Goal: Information Seeking & Learning: Compare options

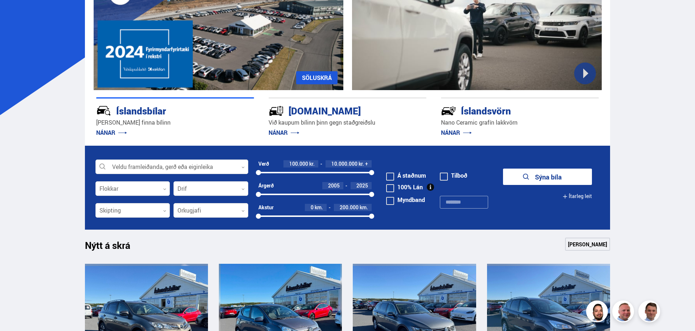
scroll to position [109, 0]
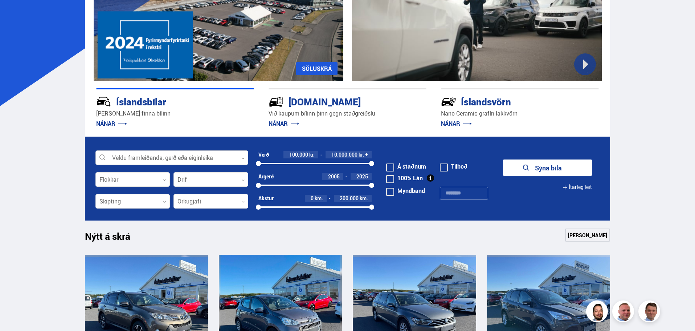
click at [126, 156] on div at bounding box center [171, 158] width 153 height 15
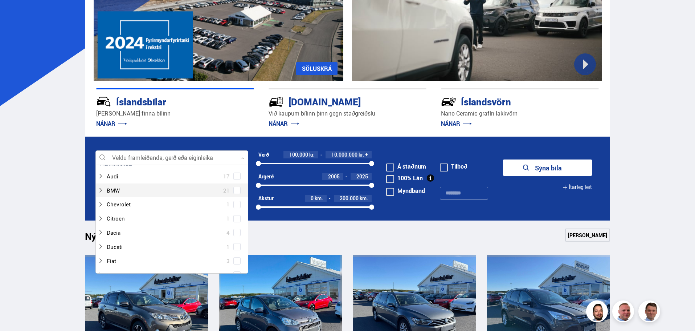
scroll to position [0, 0]
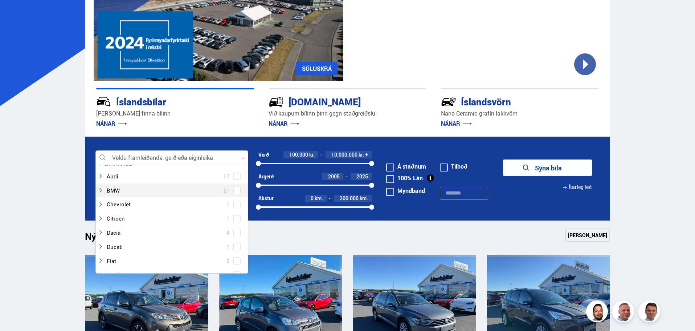
click at [236, 189] on span at bounding box center [237, 190] width 3 height 3
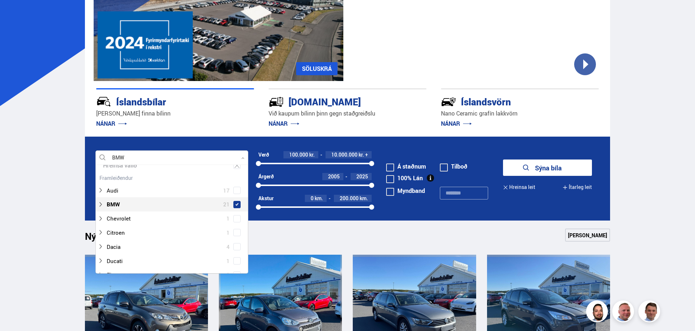
scroll to position [50, 0]
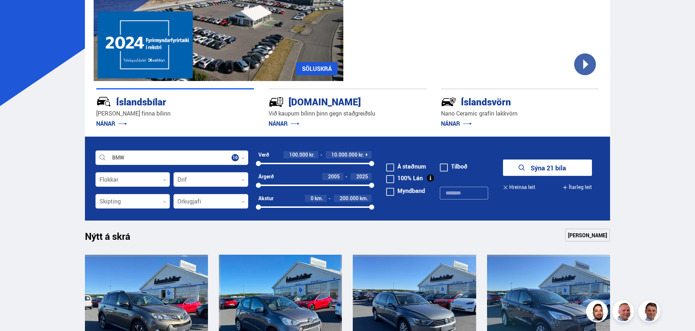
click at [527, 163] on button "Sýna 21 bíla" at bounding box center [547, 167] width 89 height 16
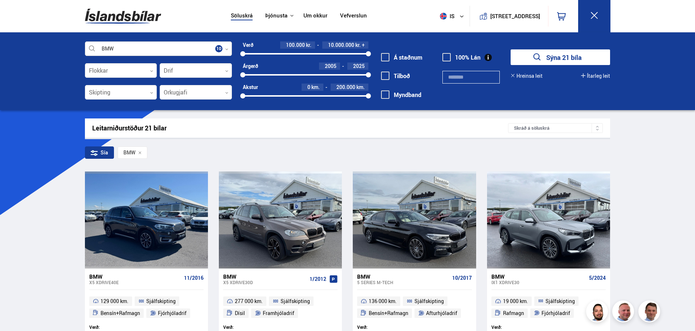
click at [149, 43] on div at bounding box center [158, 49] width 147 height 15
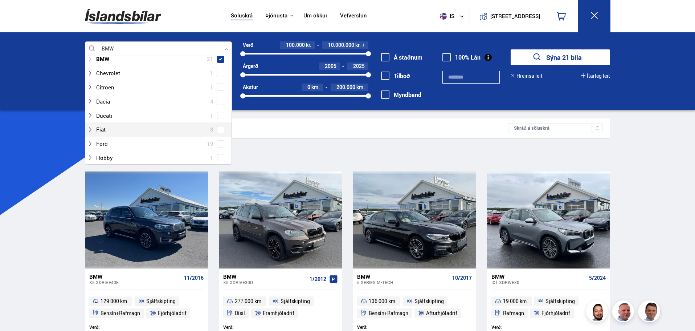
scroll to position [36, 0]
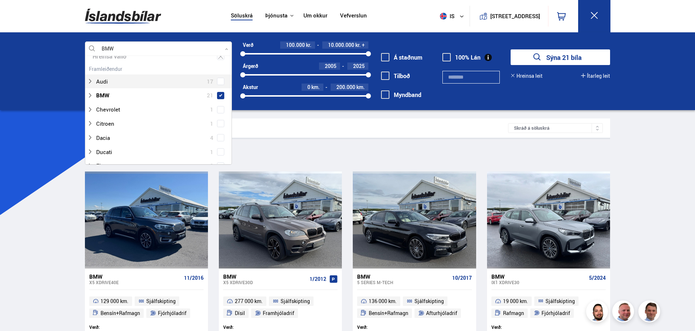
click at [219, 80] on span at bounding box center [220, 81] width 3 height 3
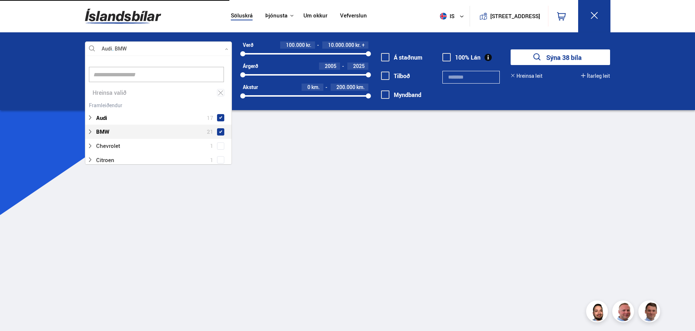
click at [219, 130] on span at bounding box center [220, 131] width 3 height 3
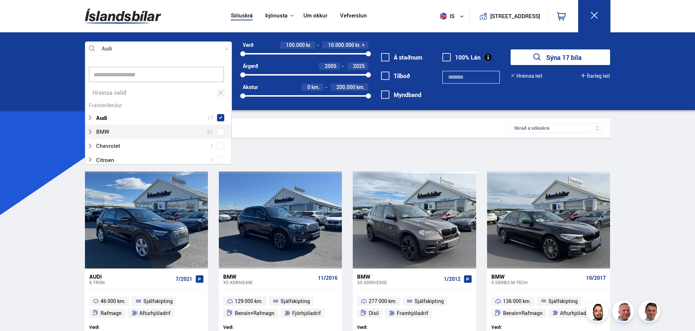
click at [556, 60] on button "Sýna 17 bíla" at bounding box center [560, 57] width 99 height 16
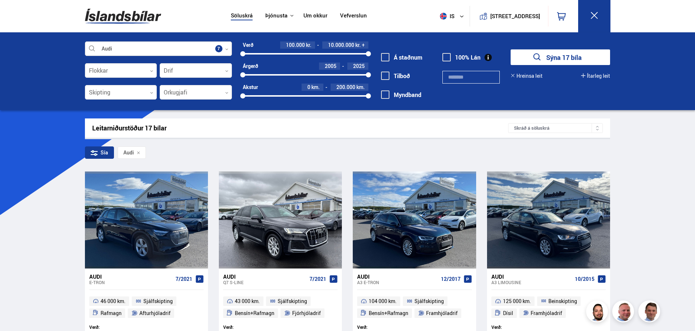
click at [142, 47] on div at bounding box center [158, 49] width 147 height 15
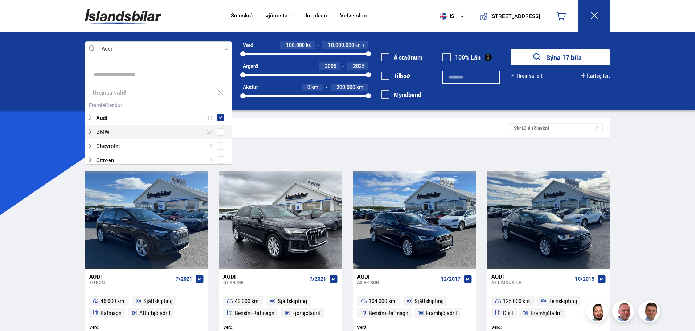
scroll to position [108, 145]
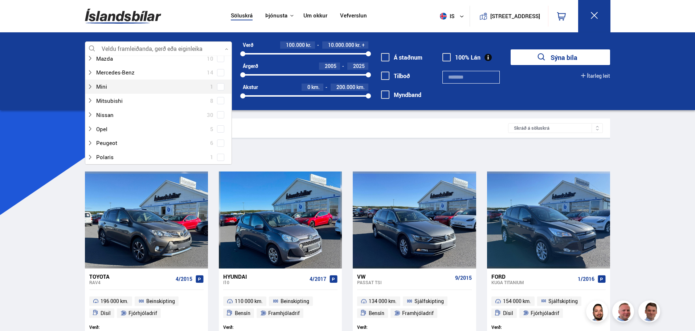
scroll to position [327, 0]
click at [215, 87] on label "Mercedes-Benz 14" at bounding box center [155, 86] width 123 height 11
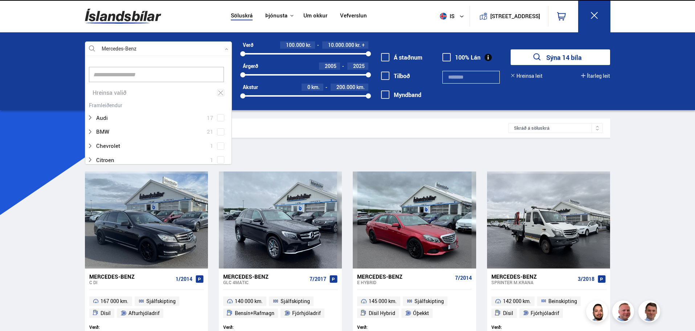
click at [539, 60] on icon "submit" at bounding box center [537, 57] width 11 height 11
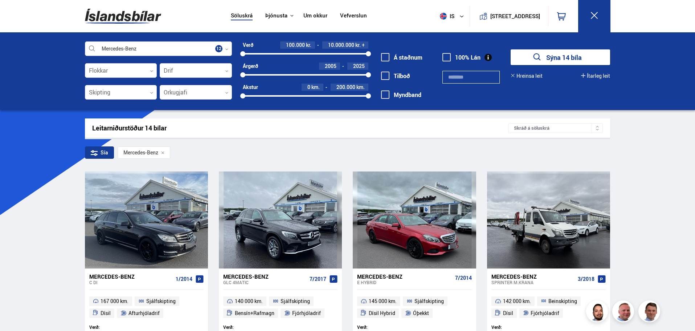
click at [130, 48] on div at bounding box center [158, 49] width 147 height 15
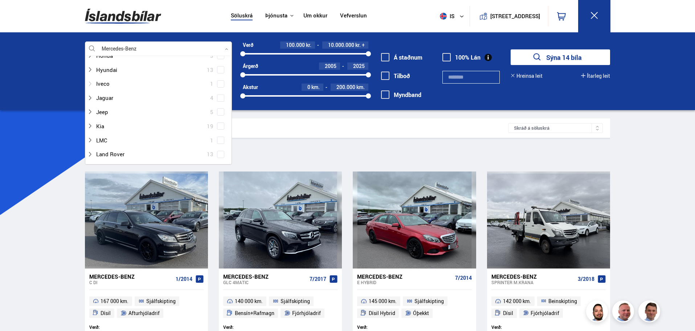
scroll to position [290, 0]
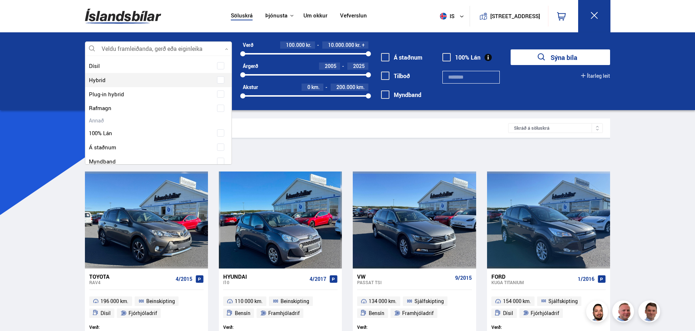
scroll to position [908, 0]
